Goal: Task Accomplishment & Management: Use online tool/utility

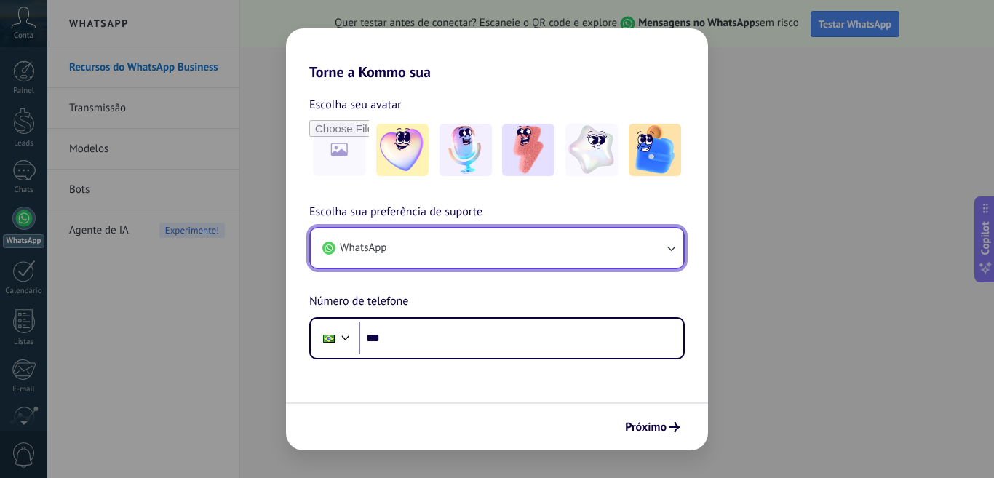
click at [676, 248] on icon "button" at bounding box center [671, 248] width 15 height 15
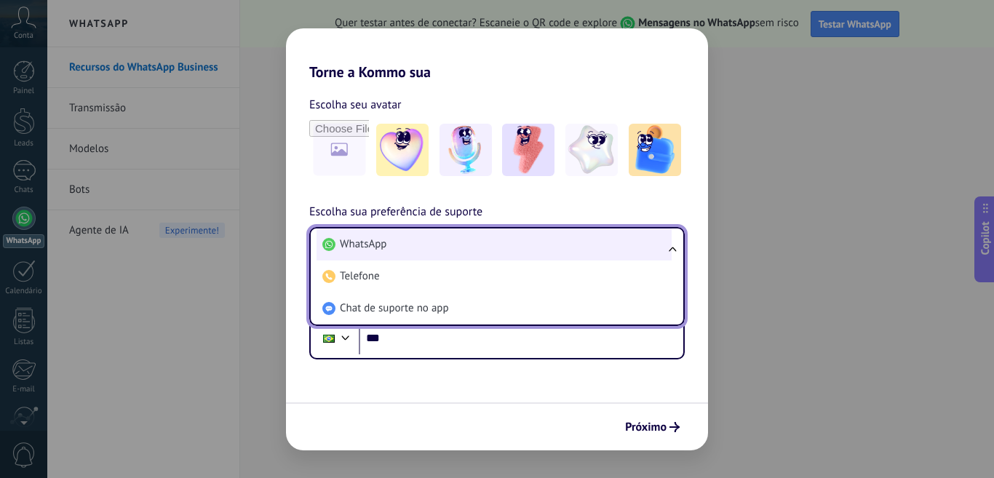
click at [361, 245] on span "WhatsApp" at bounding box center [363, 244] width 47 height 15
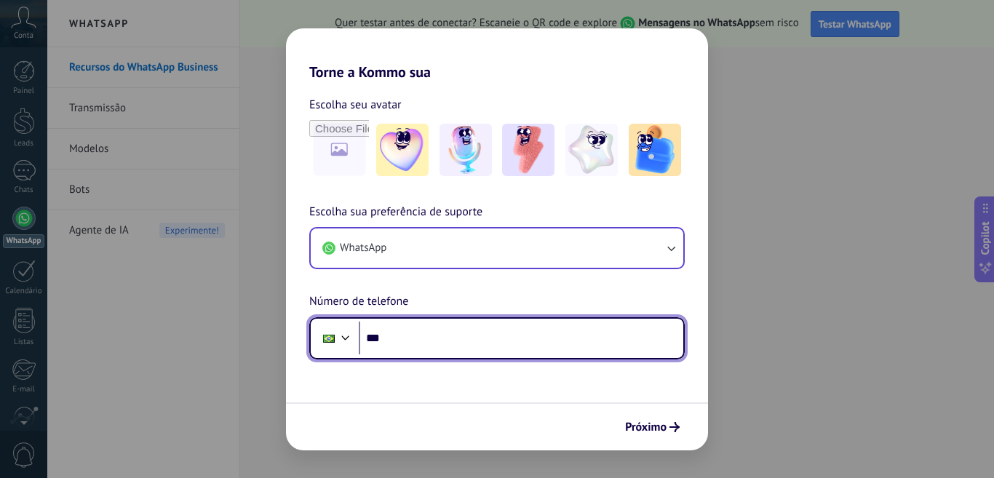
click at [437, 347] on input "***" at bounding box center [521, 338] width 325 height 33
type input "**********"
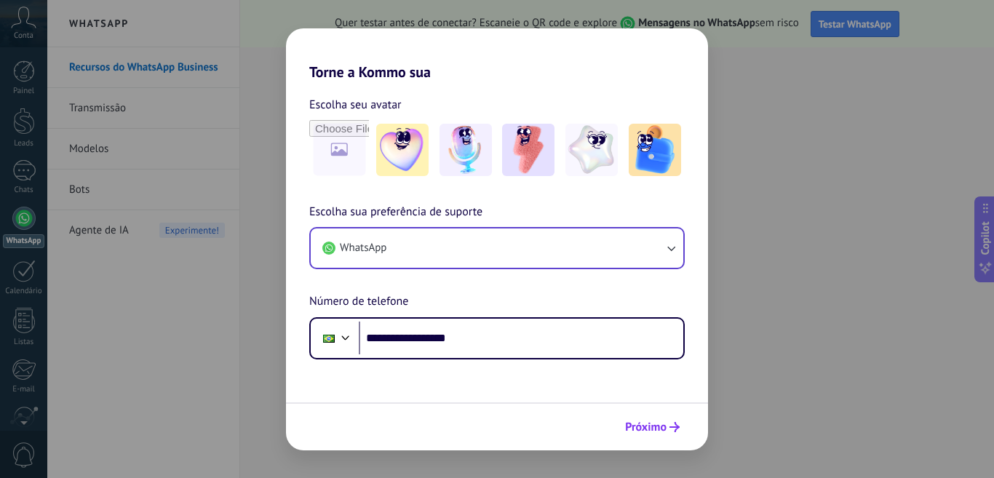
click at [657, 426] on span "Próximo" at bounding box center [645, 427] width 41 height 10
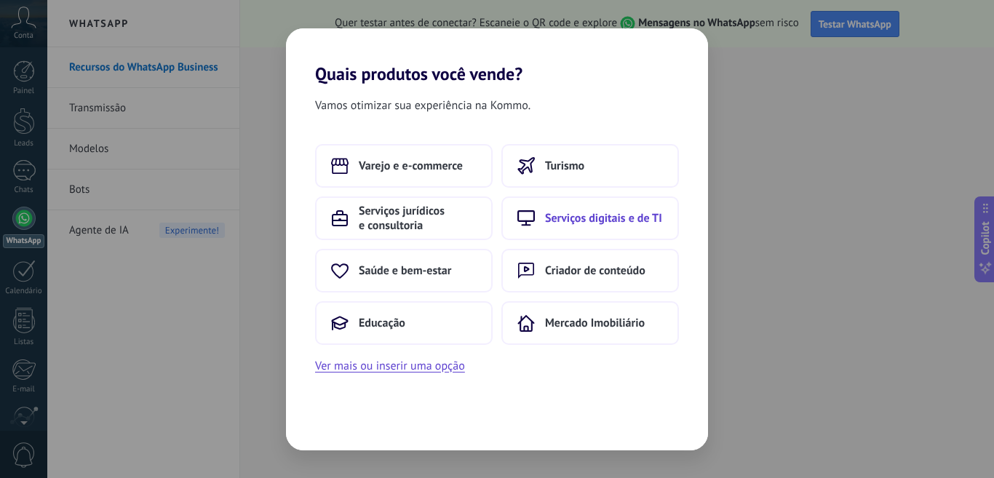
click at [597, 220] on span "Serviços digitais e de TI" at bounding box center [603, 218] width 117 height 15
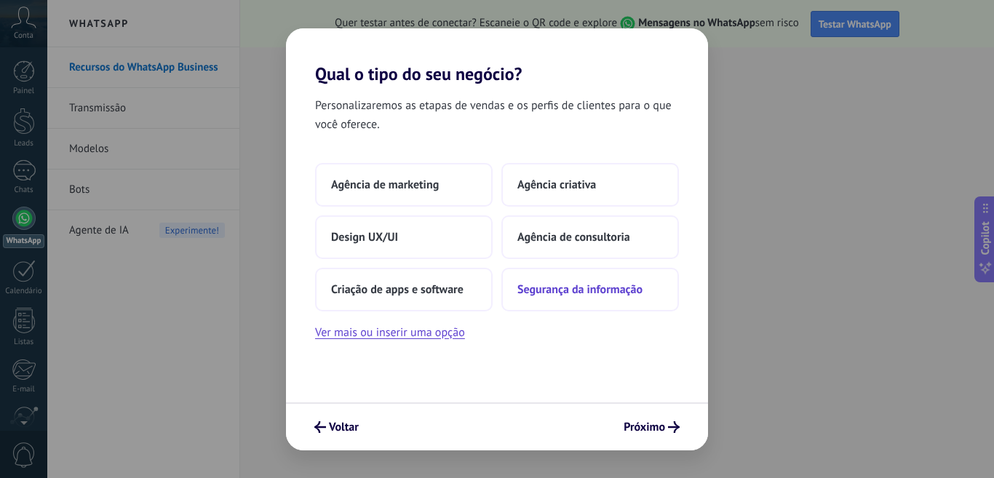
click at [558, 289] on span "Segurança da informação" at bounding box center [580, 289] width 125 height 15
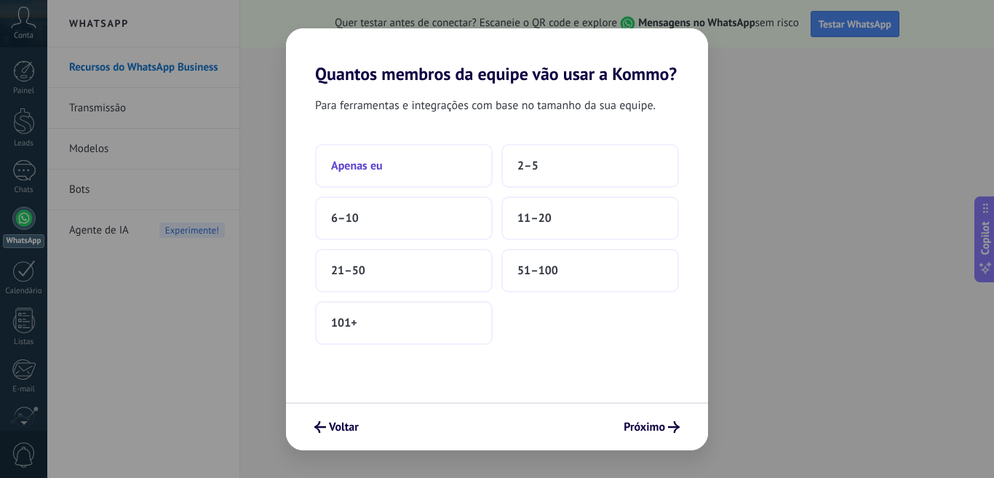
click at [347, 163] on span "Apenas eu" at bounding box center [357, 166] width 52 height 15
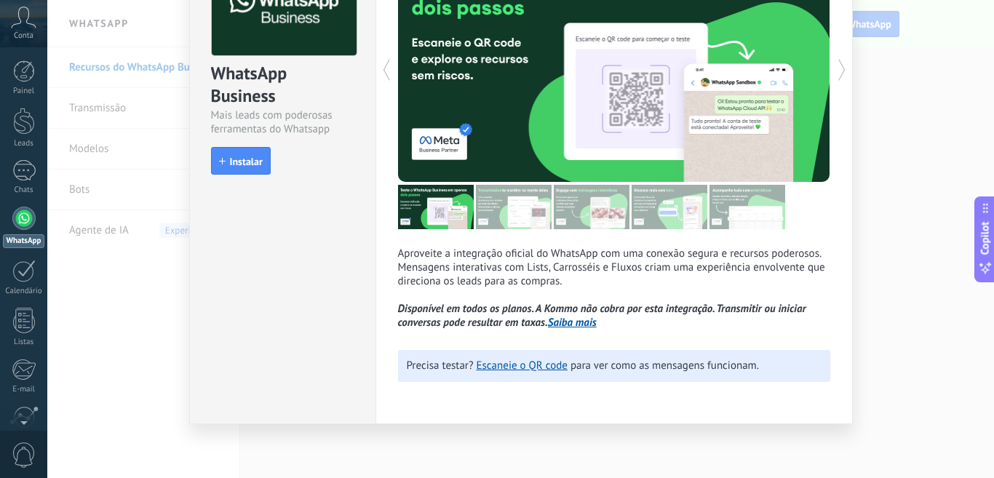
scroll to position [116, 0]
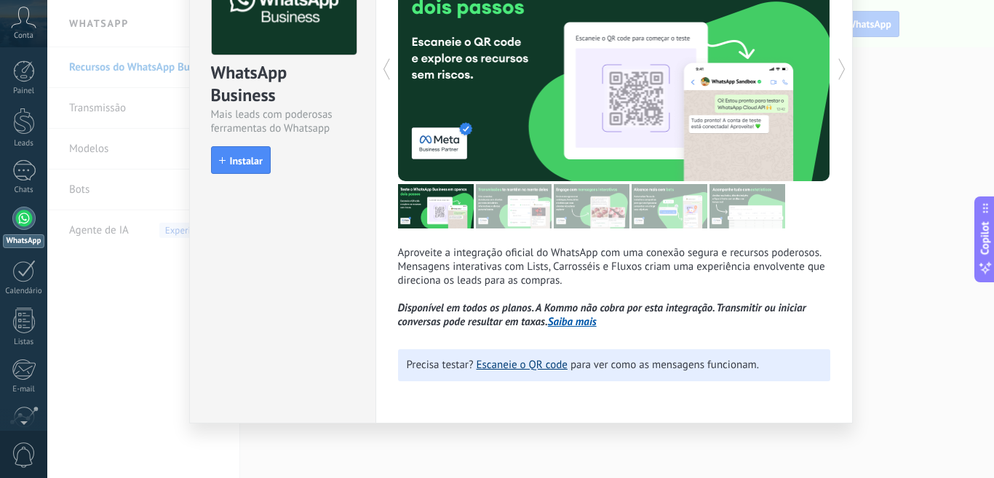
click at [515, 366] on link "Escaneie o QR code" at bounding box center [522, 365] width 91 height 14
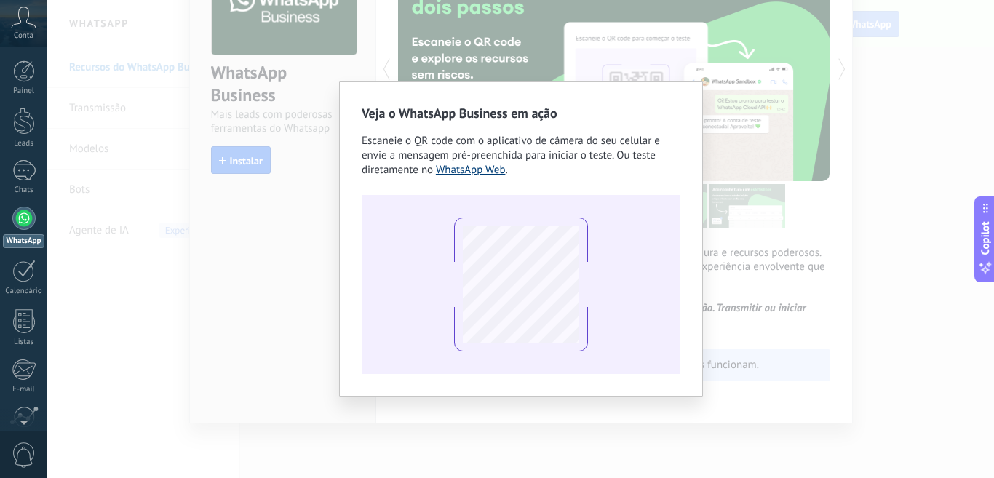
click at [466, 166] on link "WhatsApp Web" at bounding box center [471, 170] width 70 height 14
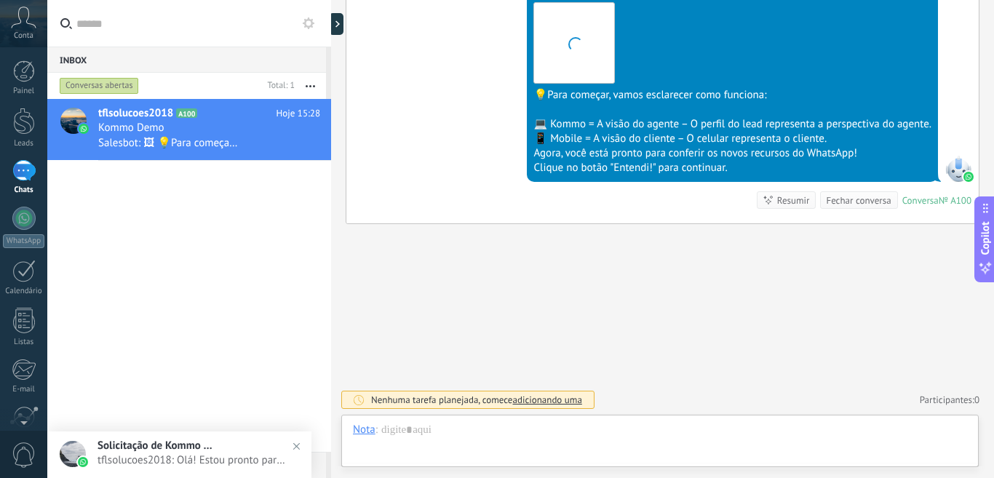
scroll to position [22, 0]
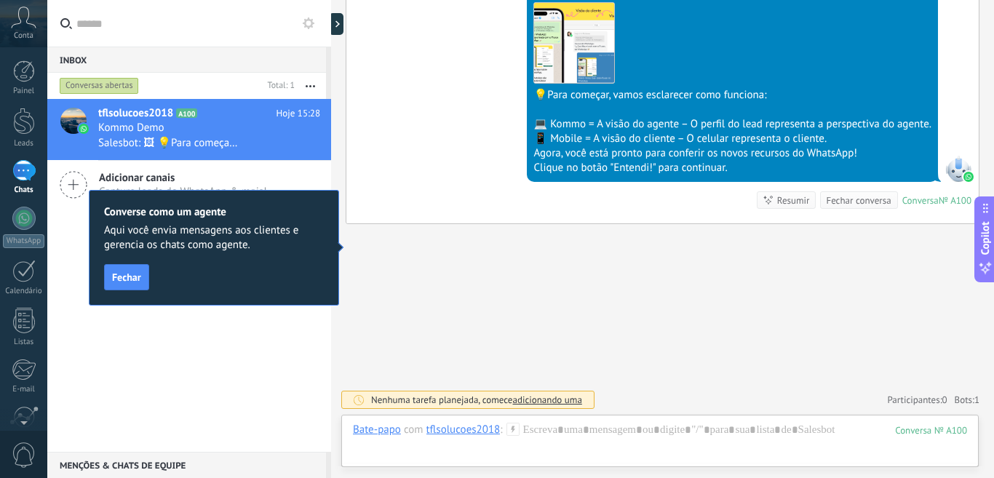
click at [131, 276] on span "Fechar" at bounding box center [126, 277] width 29 height 10
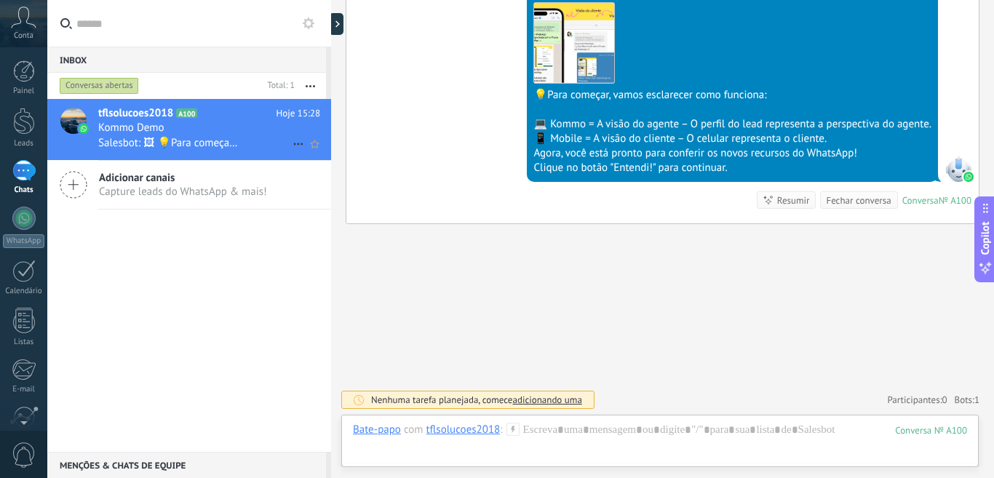
click at [183, 130] on div "Kommo Demo" at bounding box center [209, 128] width 222 height 15
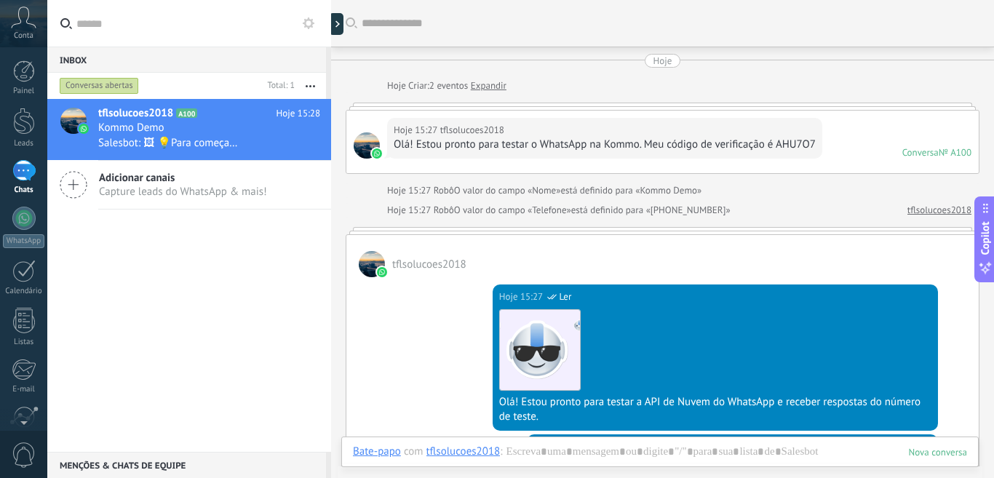
scroll to position [318, 0]
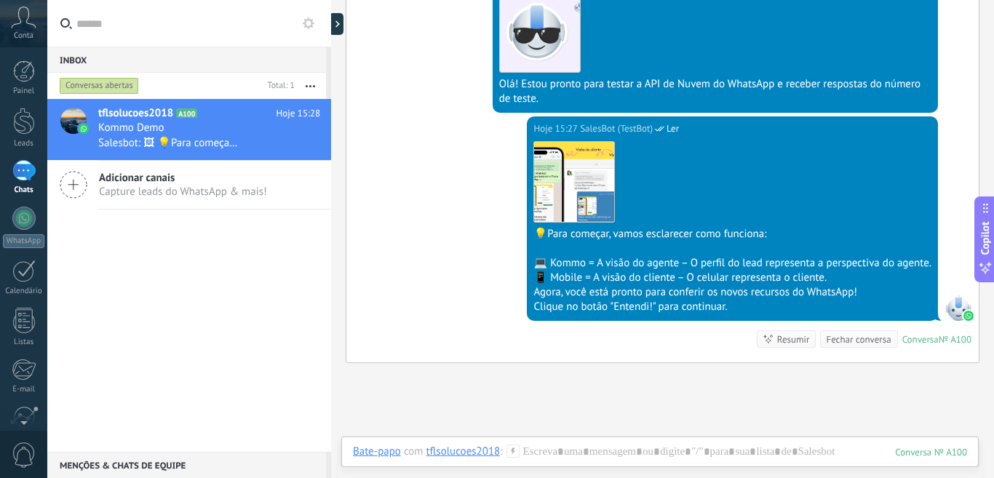
click at [625, 308] on div "Clique no botão "Entendi!" para continuar." at bounding box center [733, 307] width 398 height 15
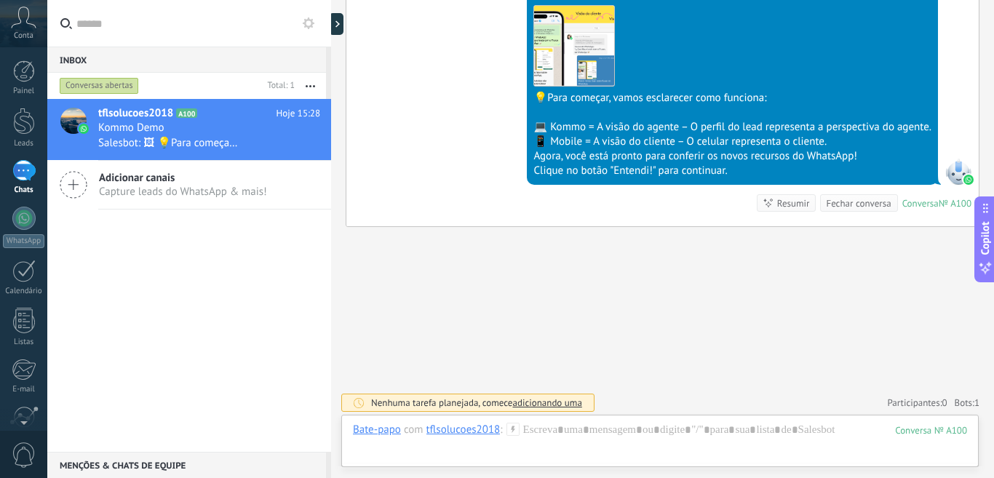
scroll to position [457, 0]
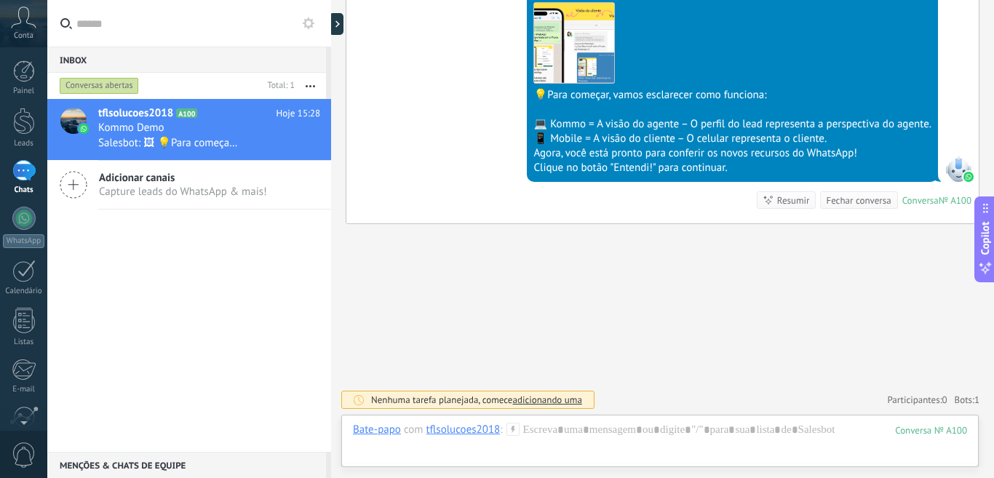
click at [789, 196] on div "Resumir" at bounding box center [794, 201] width 33 height 14
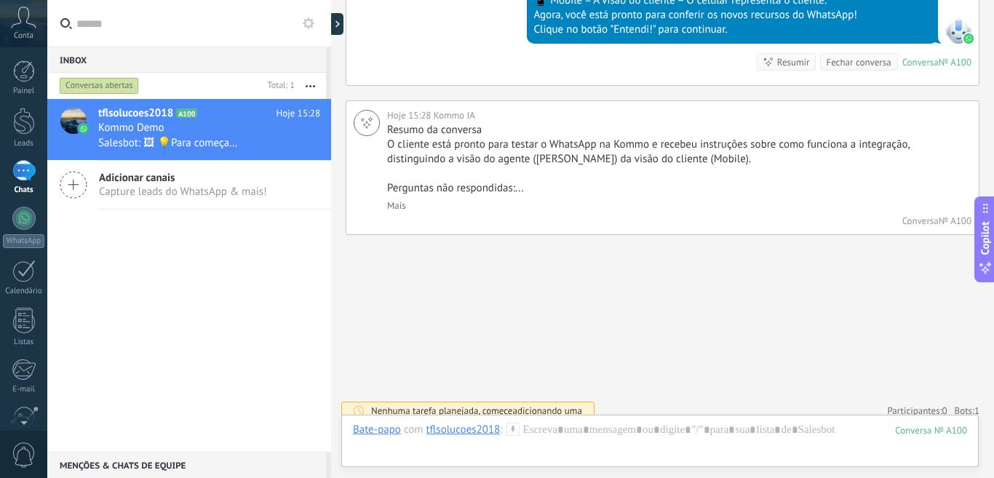
scroll to position [606, 0]
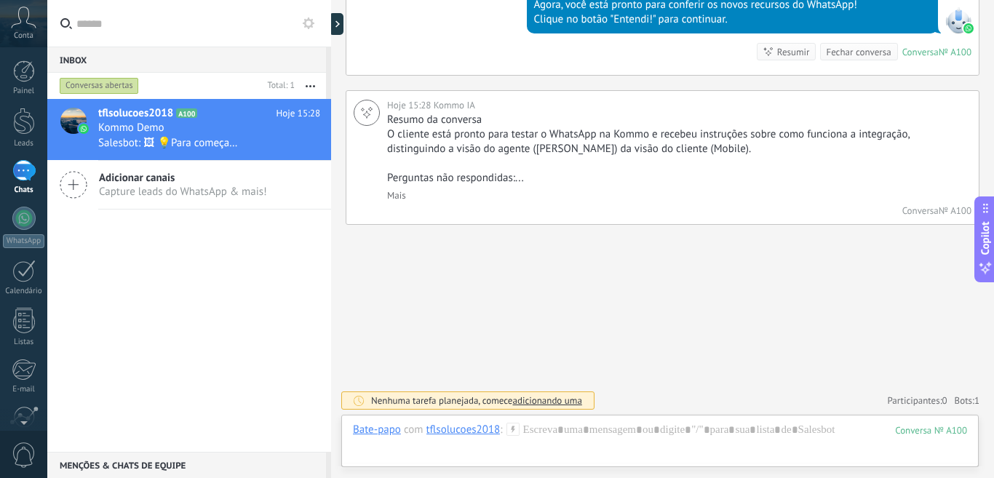
click at [551, 399] on span "adicionando uma" at bounding box center [547, 401] width 69 height 12
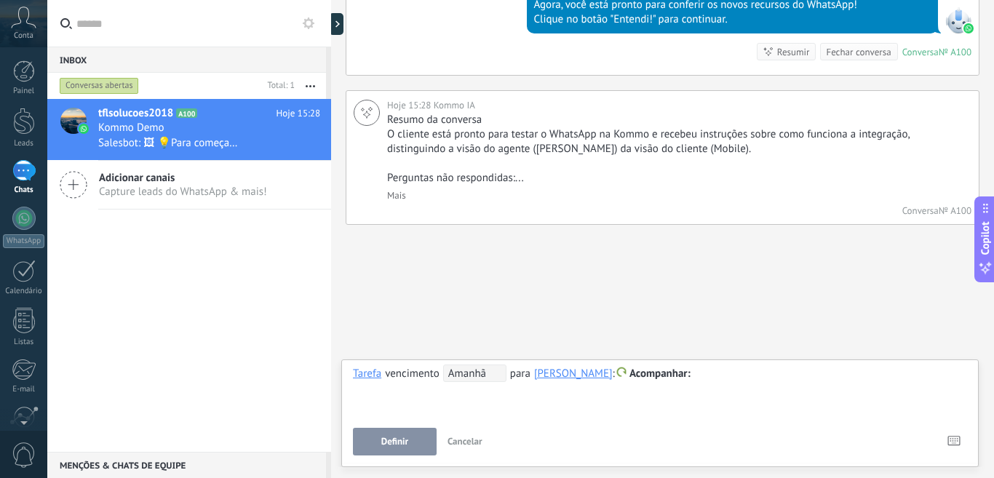
click at [401, 443] on span "Definir" at bounding box center [394, 442] width 27 height 10
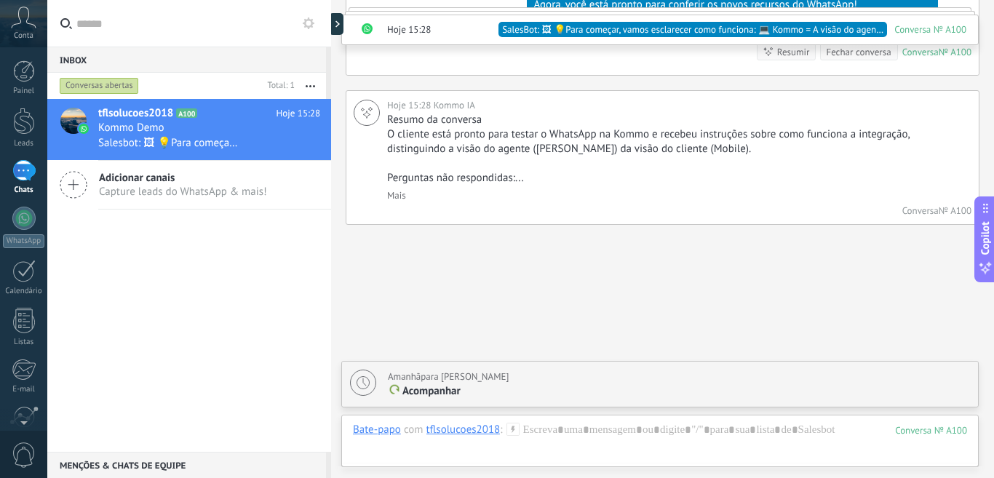
scroll to position [657, 0]
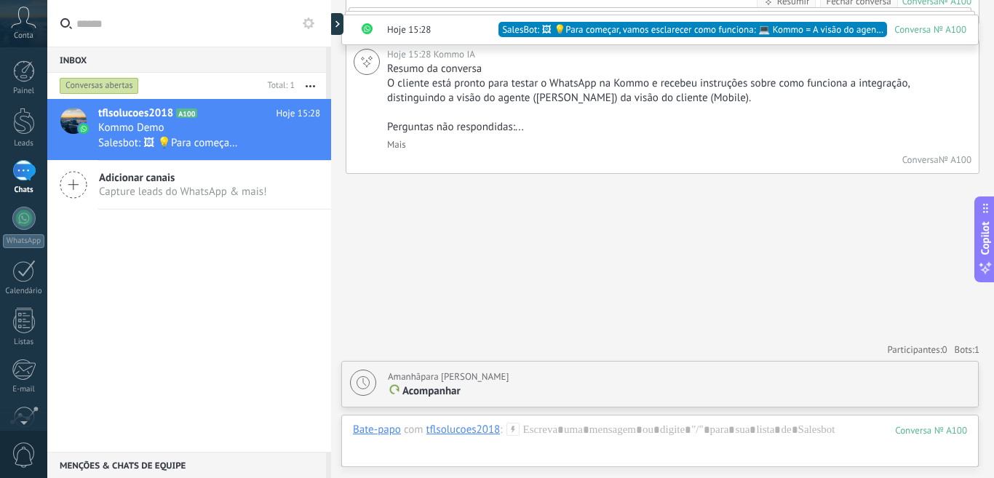
click at [153, 189] on span "Capture leads do WhatsApp & mais!" at bounding box center [183, 192] width 168 height 14
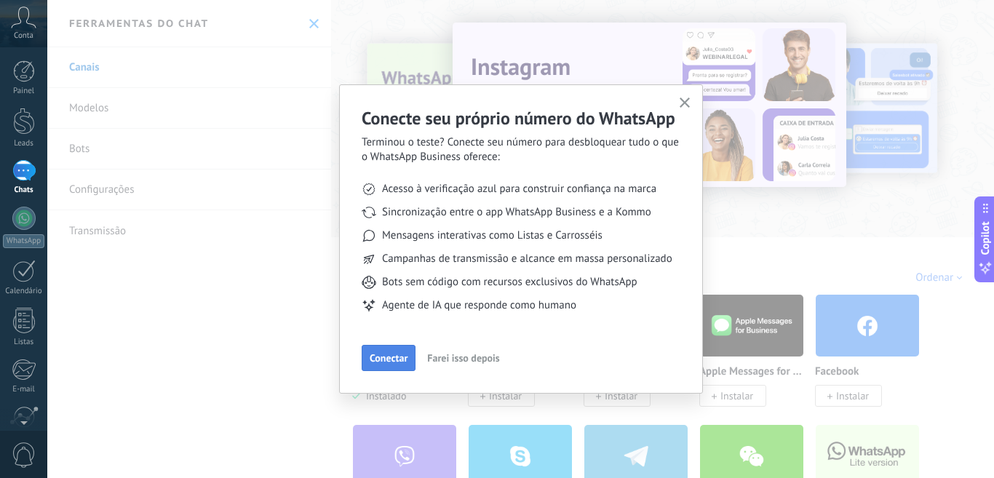
click at [383, 361] on span "Conectar" at bounding box center [389, 358] width 38 height 10
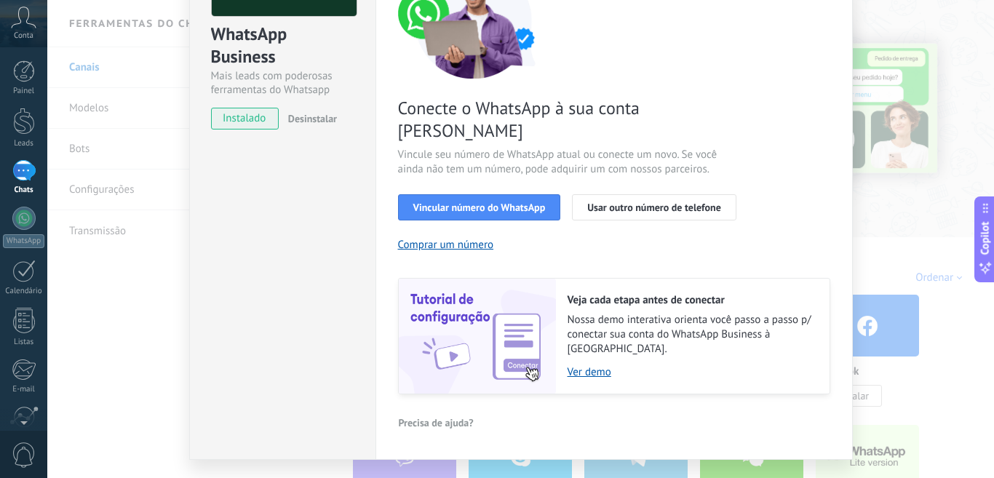
scroll to position [157, 0]
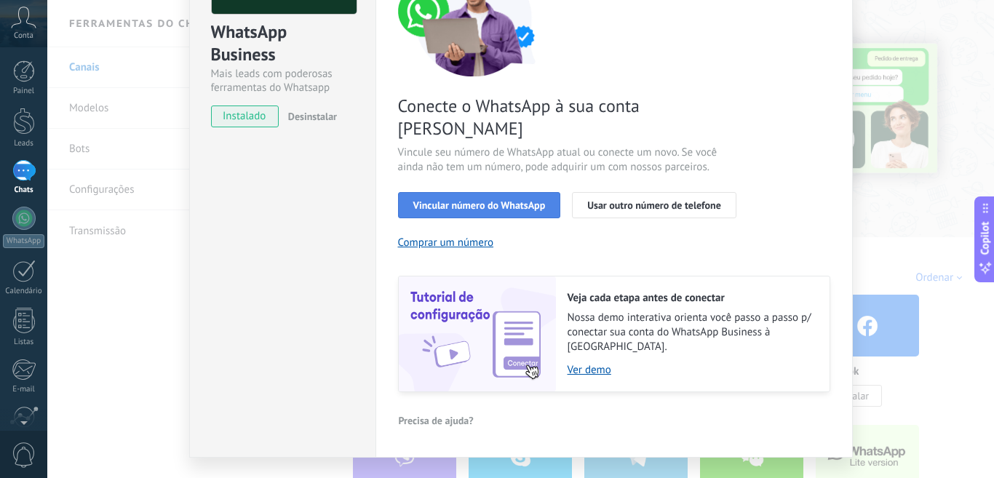
click at [512, 200] on span "Vincular número do WhatsApp" at bounding box center [480, 205] width 132 height 10
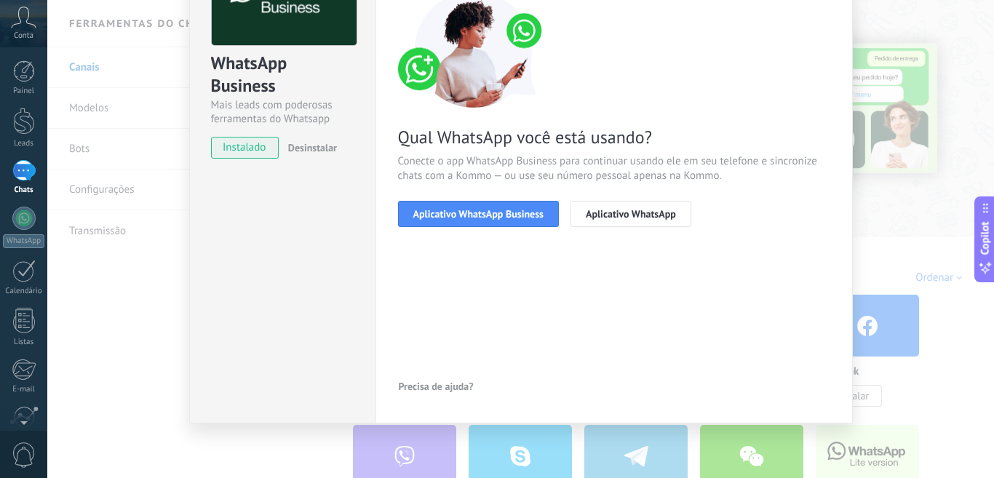
scroll to position [126, 0]
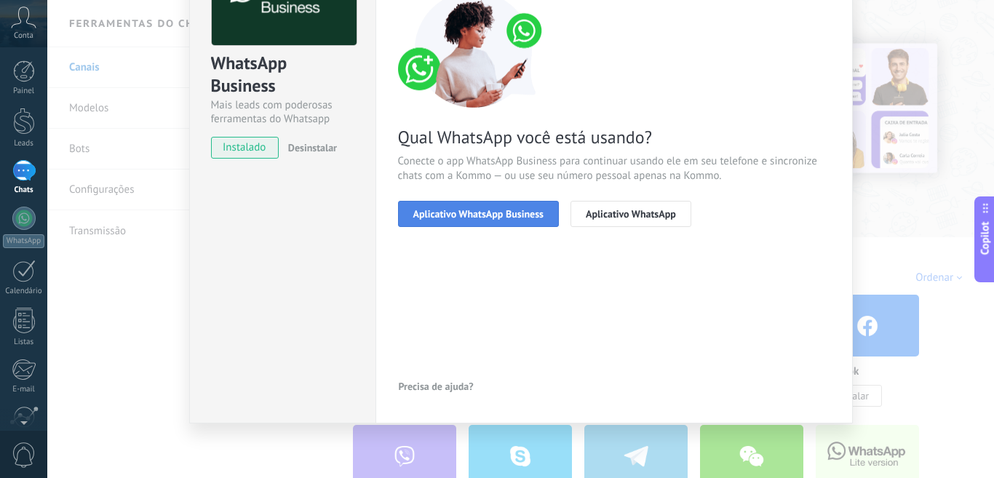
click at [494, 211] on span "Aplicativo WhatsApp Business" at bounding box center [479, 214] width 130 height 10
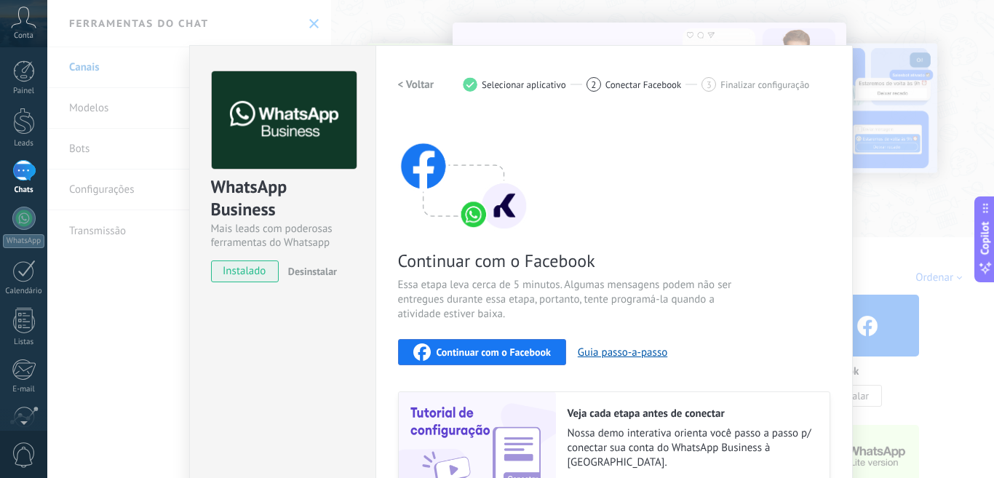
scroll to position [0, 0]
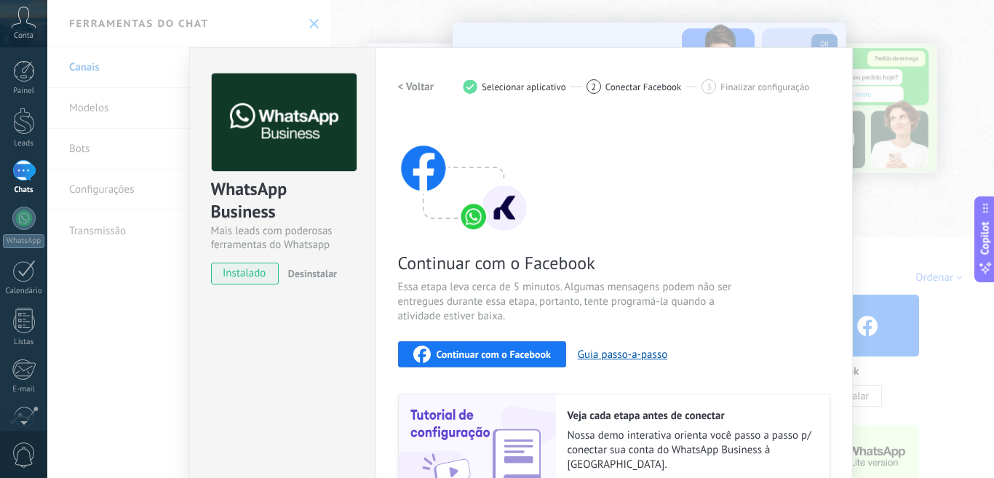
click at [311, 22] on div "WhatsApp Business Mais leads com poderosas ferramentas do Whatsapp instalado De…" at bounding box center [520, 239] width 947 height 478
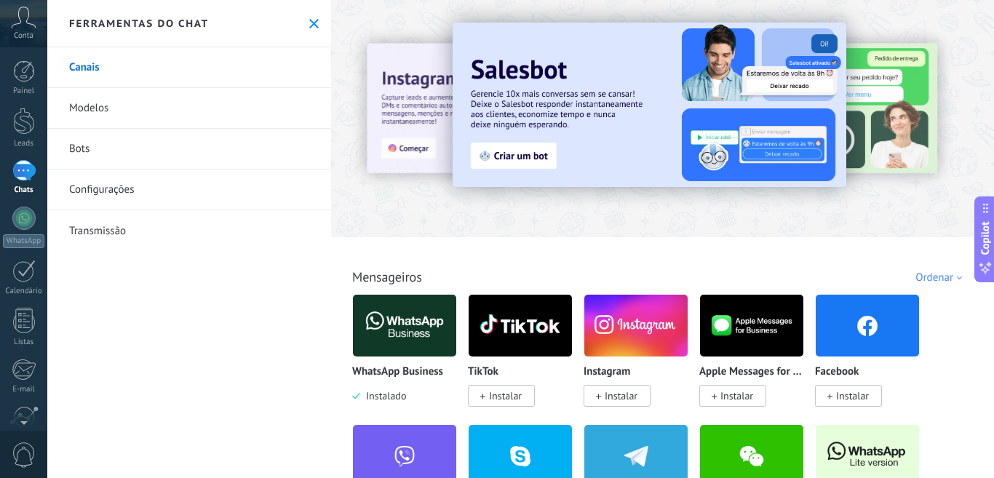
click at [81, 104] on link "Modelos" at bounding box center [189, 108] width 284 height 41
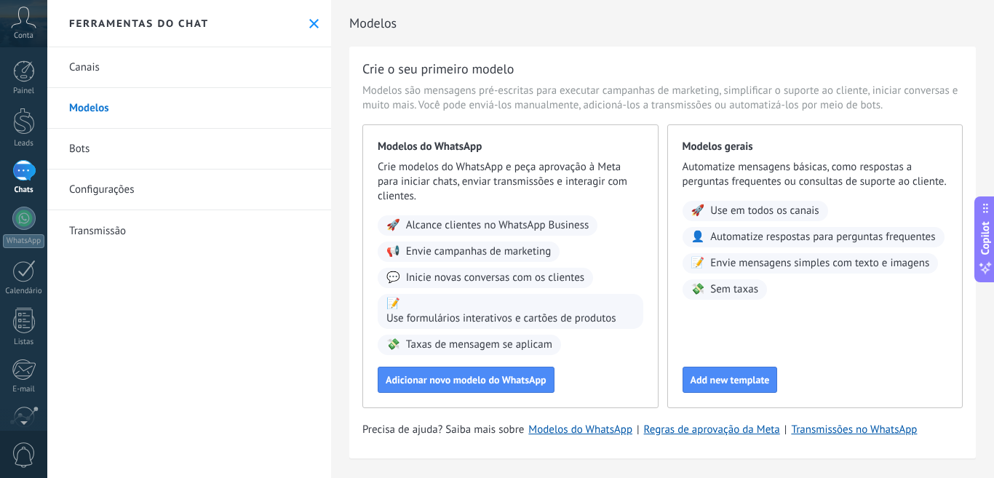
click at [81, 144] on link "Bots" at bounding box center [189, 149] width 284 height 41
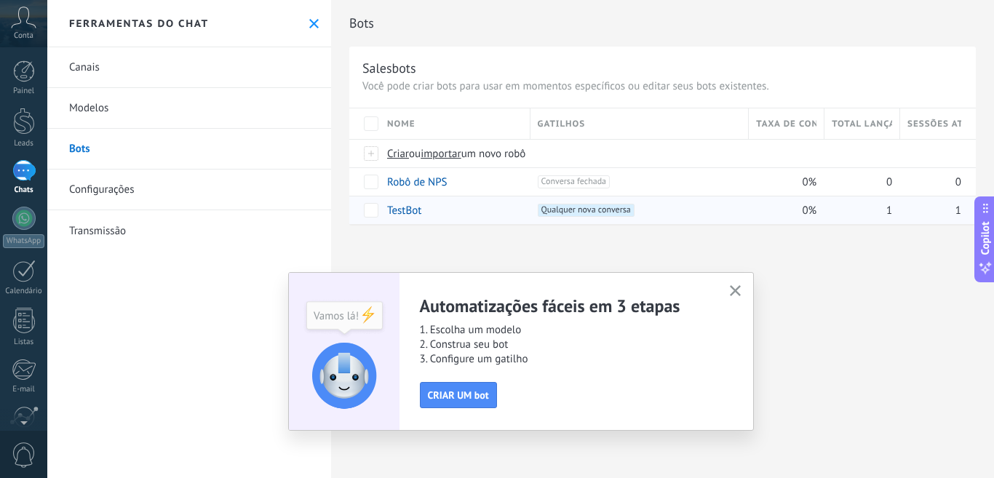
click at [572, 210] on span "Qualquer nova conversa +0" at bounding box center [586, 210] width 97 height 13
click at [466, 396] on span "CRIAR UM bot" at bounding box center [458, 395] width 61 height 10
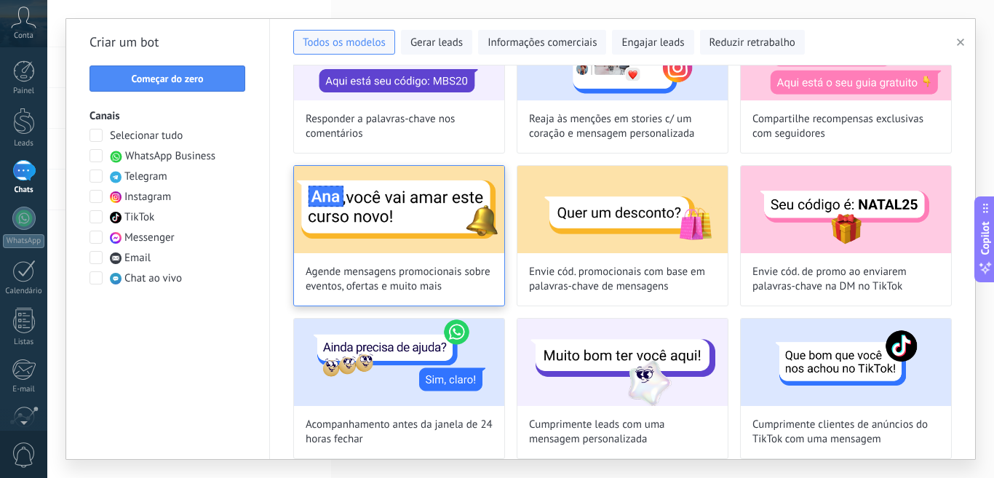
scroll to position [414, 0]
click at [404, 203] on img at bounding box center [399, 208] width 210 height 87
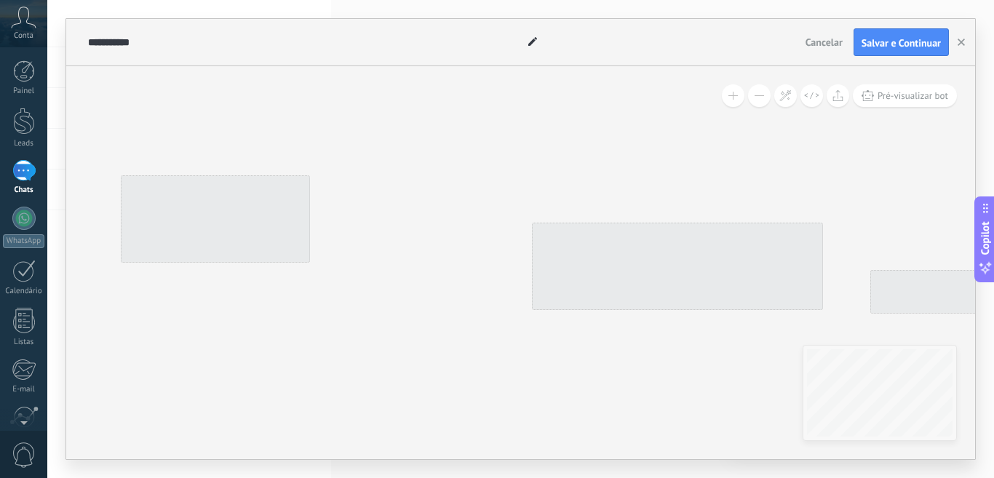
type input "**********"
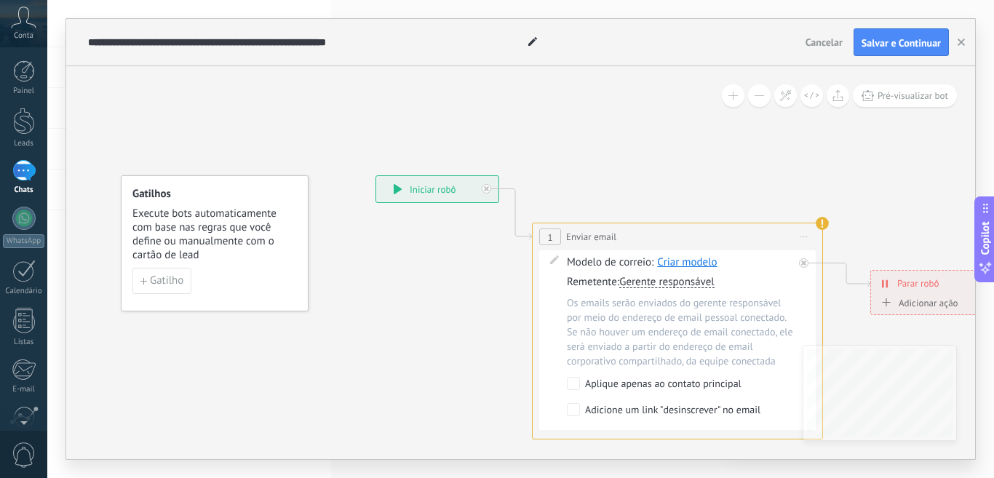
click at [434, 186] on div "**********" at bounding box center [437, 189] width 122 height 26
click at [416, 189] on div "**********" at bounding box center [437, 189] width 122 height 26
click at [662, 383] on div "Aplique apenas ao contato principal" at bounding box center [663, 384] width 157 height 16
click at [643, 407] on div "Adicione um link "desinscrever" no email" at bounding box center [672, 411] width 175 height 16
click at [679, 262] on span "Criar modelo" at bounding box center [687, 263] width 60 height 14
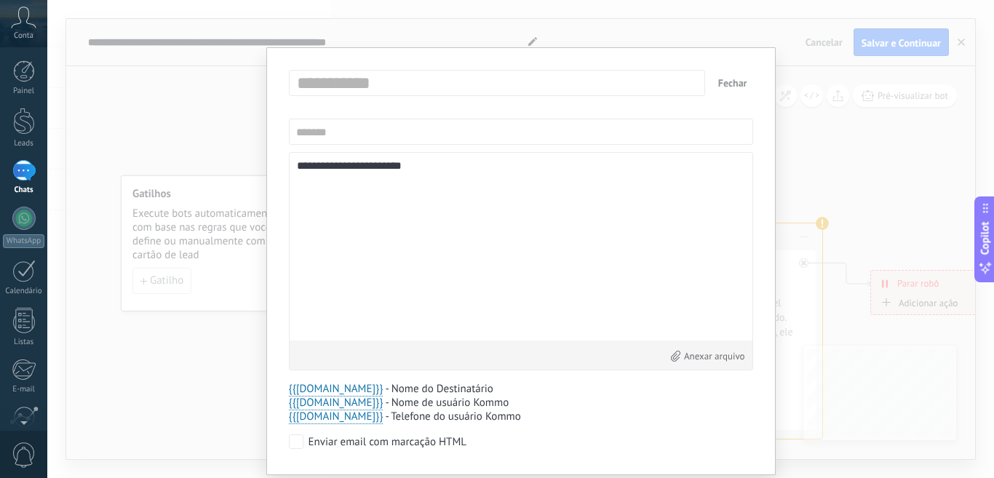
scroll to position [44, 0]
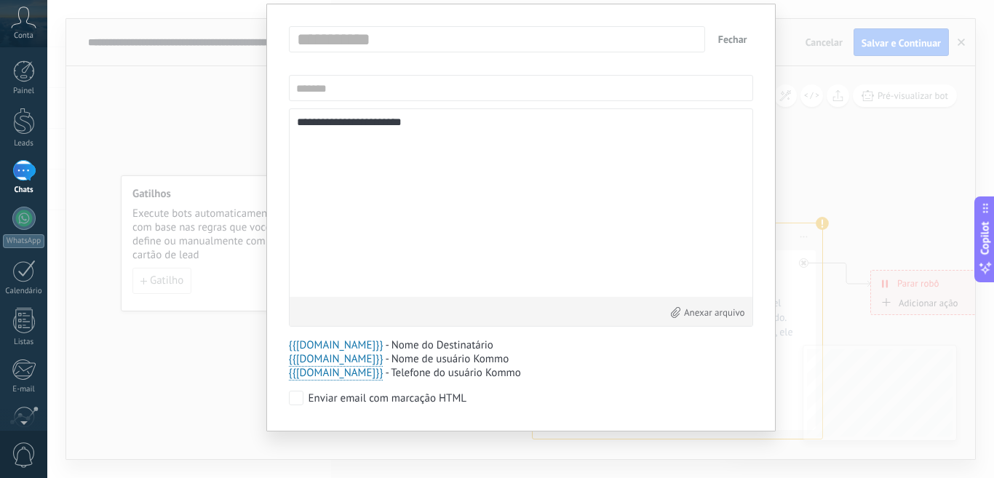
click at [319, 341] on span "{{[DOMAIN_NAME]}}" at bounding box center [336, 346] width 95 height 14
click at [320, 361] on span "{{[DOMAIN_NAME]}}" at bounding box center [336, 359] width 95 height 14
click at [333, 371] on span "{{[DOMAIN_NAME]}}" at bounding box center [336, 373] width 95 height 14
type textarea "**********"
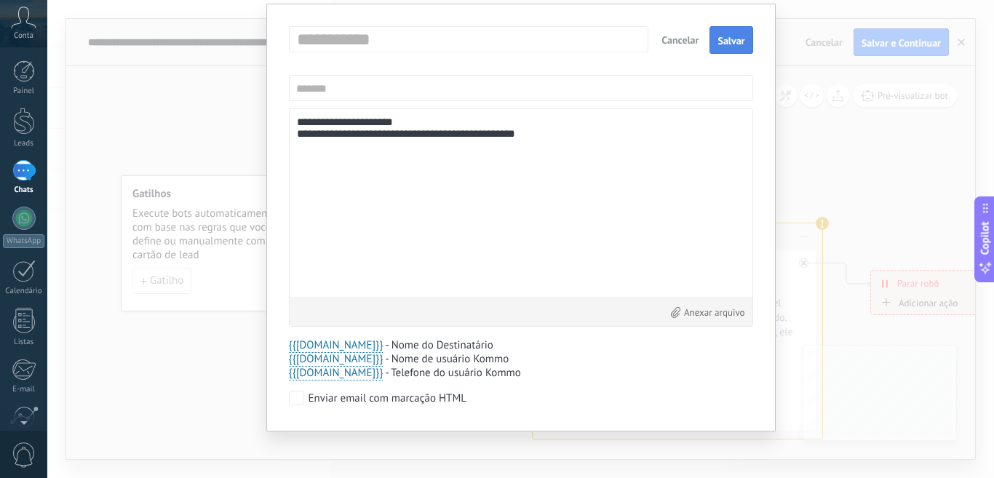
click at [748, 41] on button "Salvar" at bounding box center [731, 40] width 43 height 28
click at [550, 89] on input "text" at bounding box center [521, 88] width 464 height 26
type input "*****"
click at [719, 44] on span "Salvar" at bounding box center [731, 41] width 27 height 10
click at [728, 36] on button "Fechar" at bounding box center [733, 39] width 41 height 26
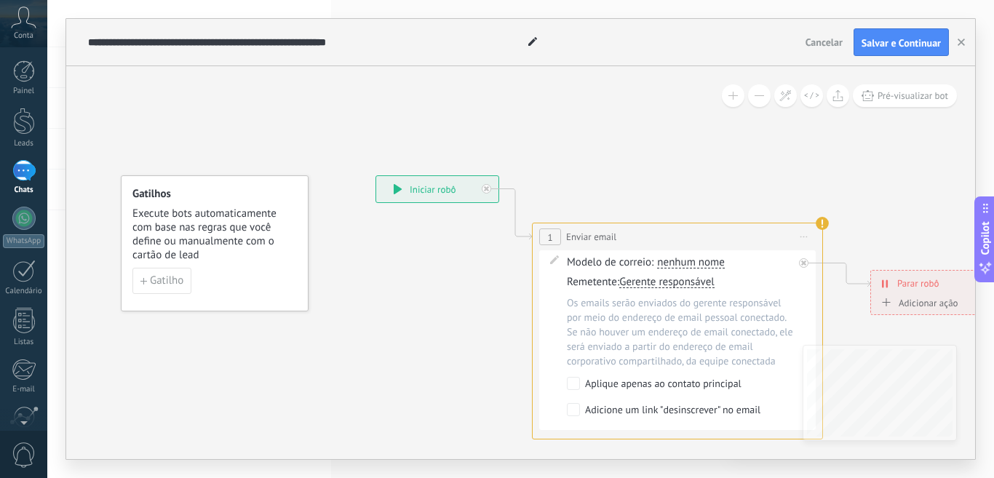
scroll to position [0, 0]
click at [459, 192] on div "**********" at bounding box center [437, 189] width 122 height 26
click at [916, 302] on div "Adicionar ação" at bounding box center [918, 303] width 81 height 11
click at [916, 302] on button "Marcar como conversa fechada" at bounding box center [962, 303] width 182 height 26
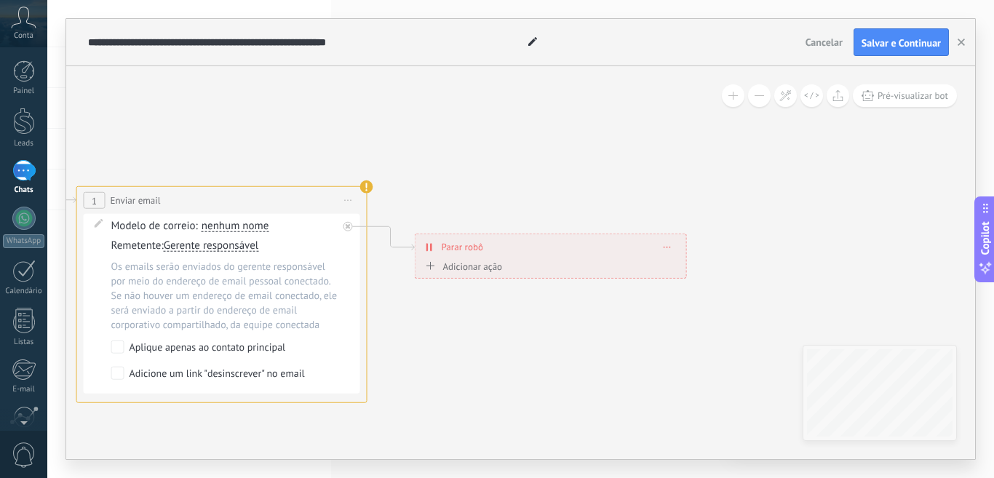
click at [169, 280] on div "Os emails serão enviados do gerente responsável por meio do endereço de email p…" at bounding box center [224, 295] width 226 height 73
click at [365, 183] on use at bounding box center [366, 187] width 13 height 13
click at [366, 183] on use at bounding box center [366, 187] width 13 height 13
click at [369, 186] on use at bounding box center [366, 187] width 13 height 13
click at [266, 167] on link "endereço de email" at bounding box center [247, 165] width 74 height 12
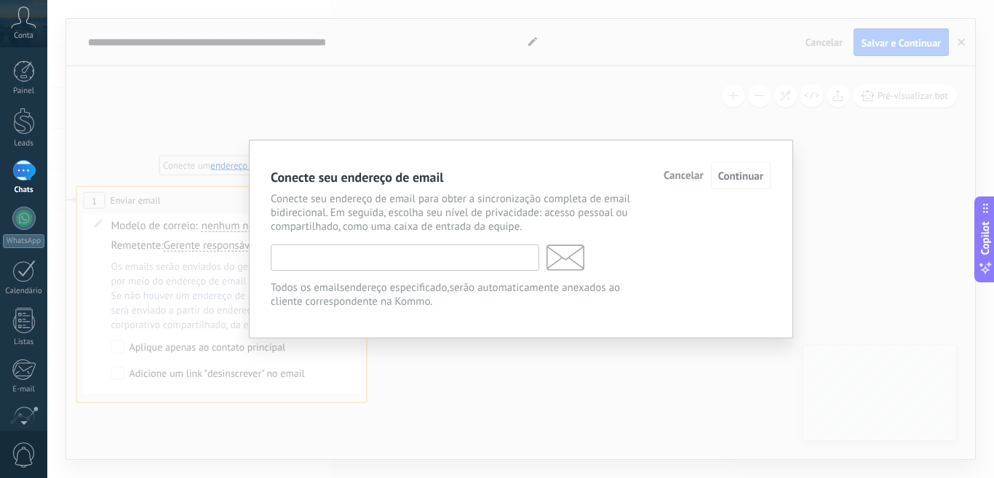
click at [386, 258] on input "text" at bounding box center [405, 258] width 269 height 26
type input "**********"
click at [735, 184] on button "Continuar" at bounding box center [741, 175] width 60 height 27
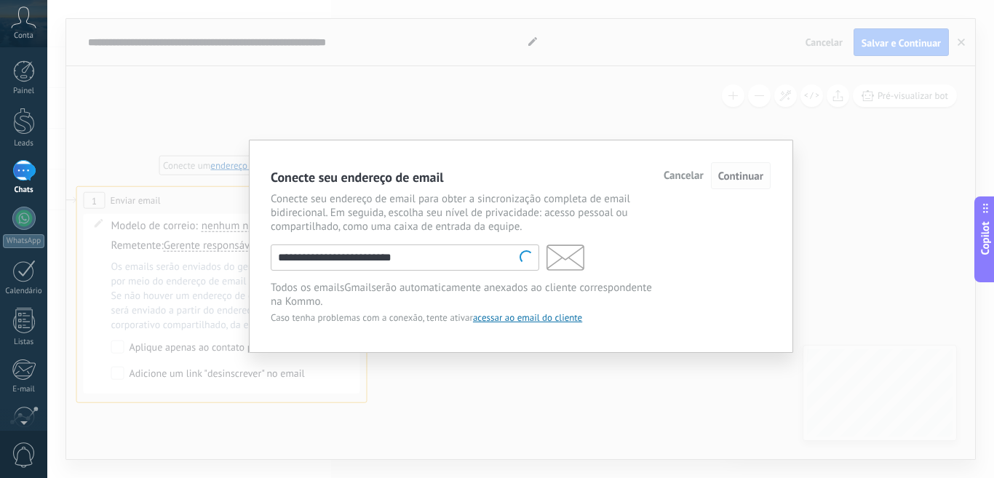
click at [730, 175] on span "Continuar" at bounding box center [741, 177] width 45 height 14
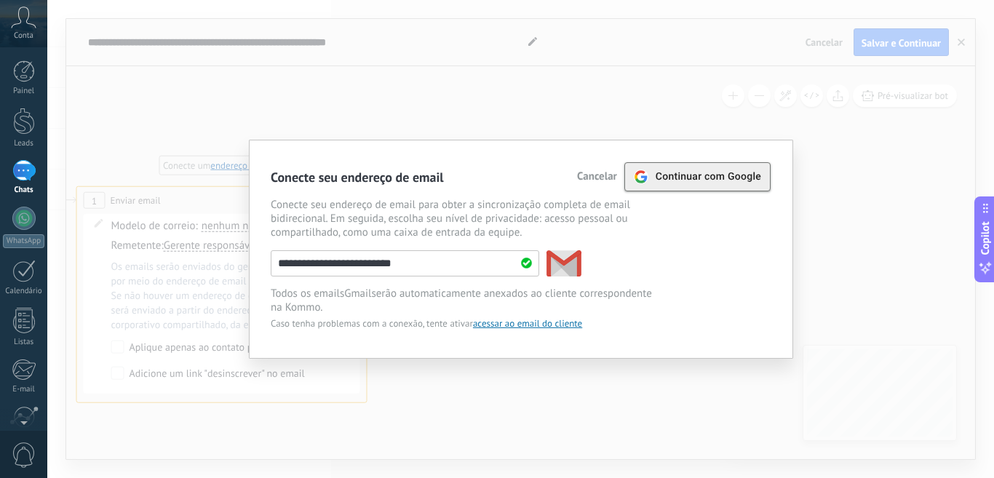
click at [716, 177] on span "Continuar com Google" at bounding box center [709, 177] width 106 height 12
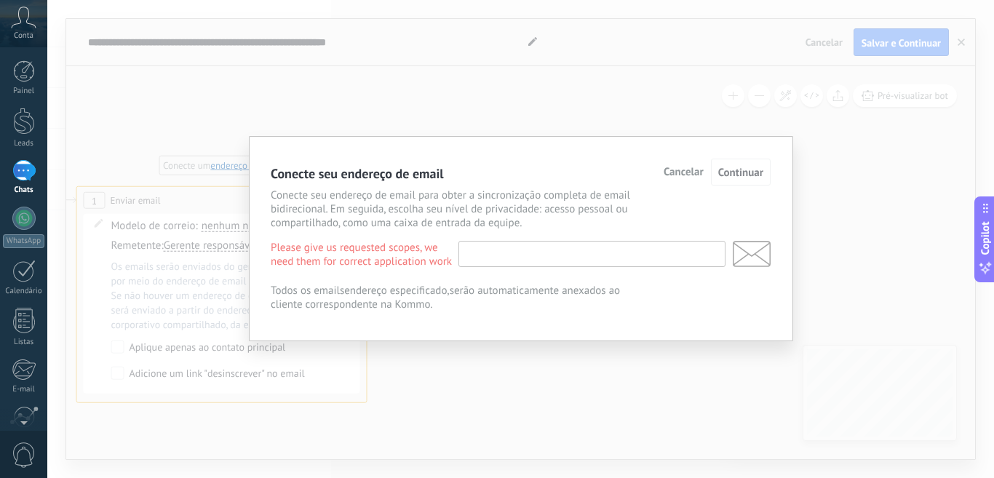
click at [506, 253] on input "text" at bounding box center [592, 254] width 267 height 26
type input "**********"
click at [756, 173] on span "Continuar" at bounding box center [741, 173] width 45 height 14
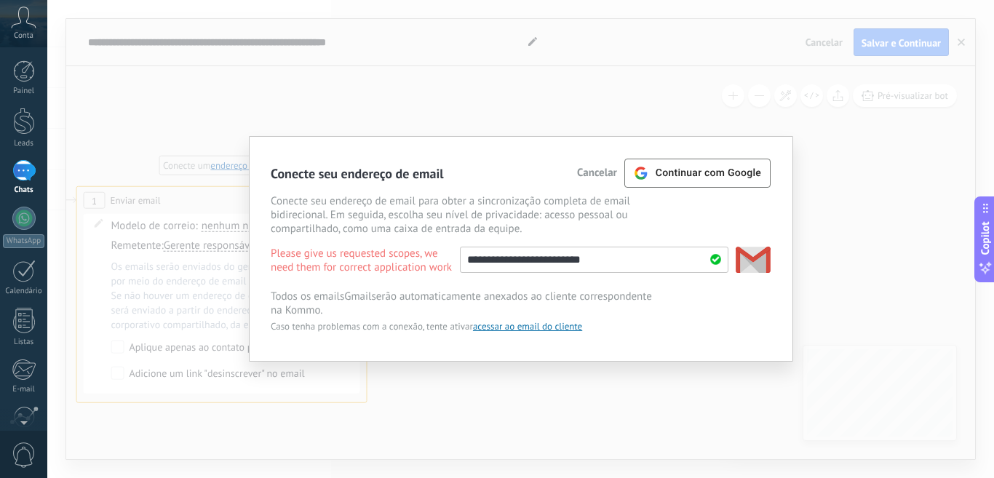
click at [751, 260] on use at bounding box center [753, 260] width 34 height 26
click at [523, 331] on span "acessar ao email do cliente" at bounding box center [527, 326] width 109 height 12
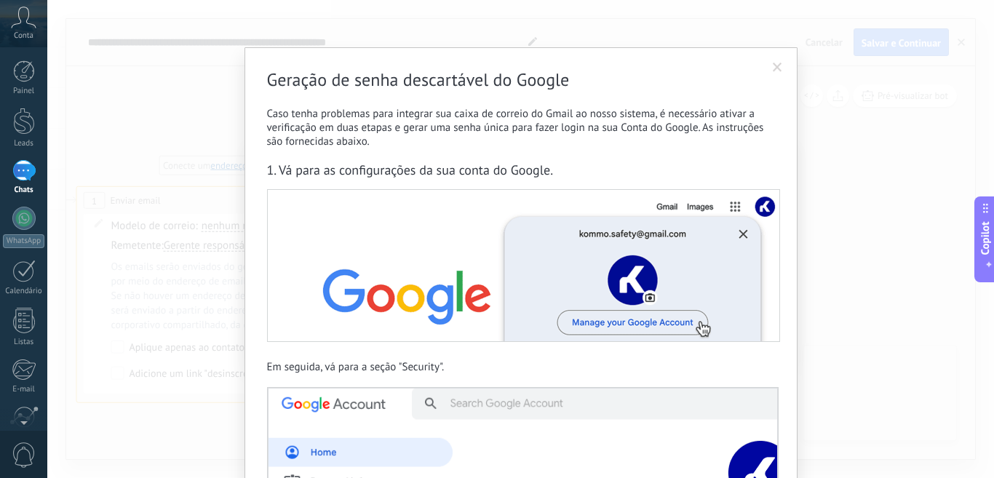
click at [634, 325] on img at bounding box center [523, 265] width 513 height 153
click at [743, 233] on img at bounding box center [523, 265] width 513 height 153
click at [772, 62] on span at bounding box center [778, 67] width 24 height 25
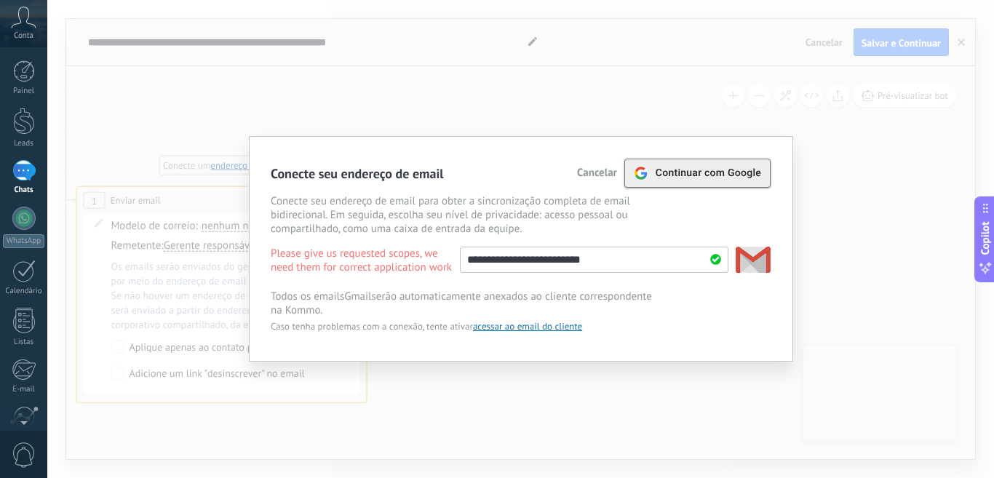
click at [698, 170] on span "Continuar com Google" at bounding box center [709, 173] width 106 height 12
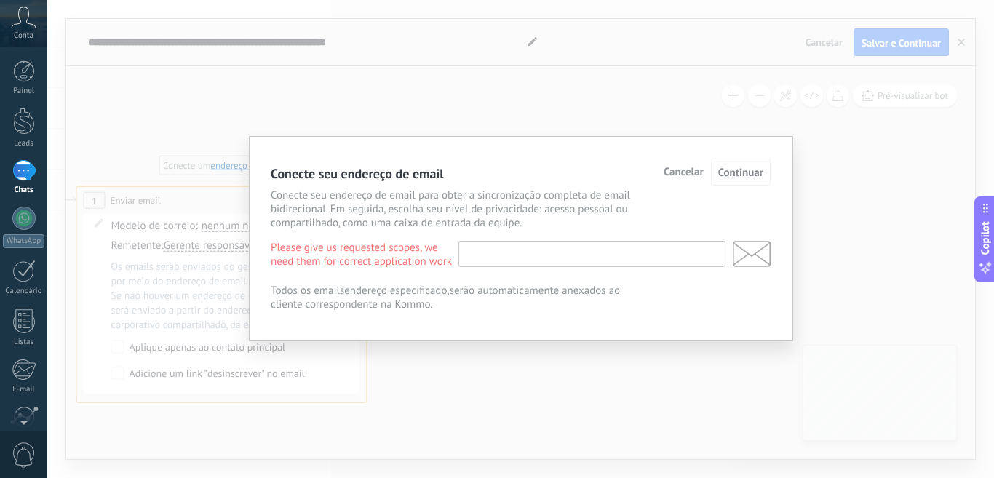
click at [529, 246] on input "text" at bounding box center [592, 254] width 267 height 26
type input "**********"
click at [741, 174] on span "Continuar" at bounding box center [741, 173] width 45 height 14
